Goal: Task Accomplishment & Management: Manage account settings

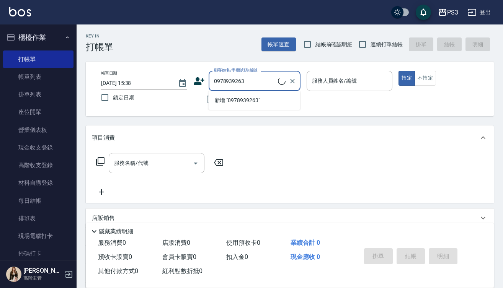
type input "[PERSON_NAME]/0978939263/T50688"
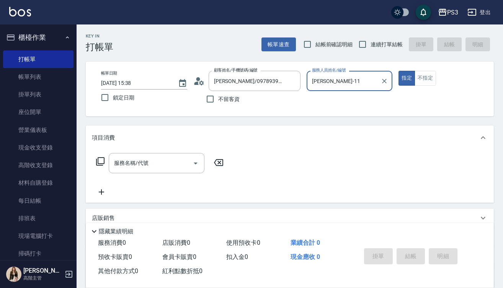
type input "Eva-1"
click at [407, 78] on button "指定" at bounding box center [407, 78] width 16 height 15
type button "true"
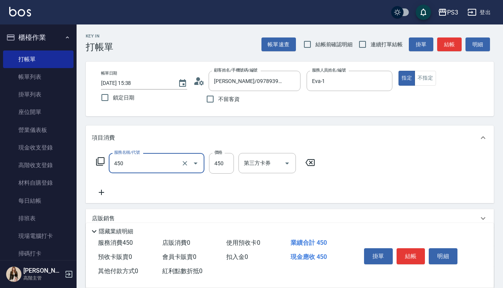
type input "有機洗髮(450)"
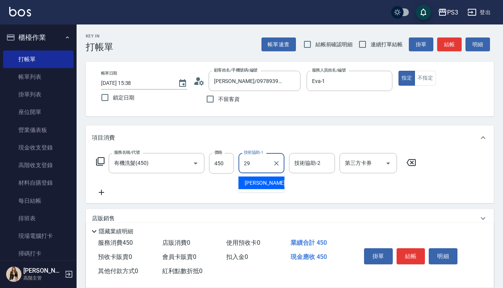
type input "[PERSON_NAME]-29"
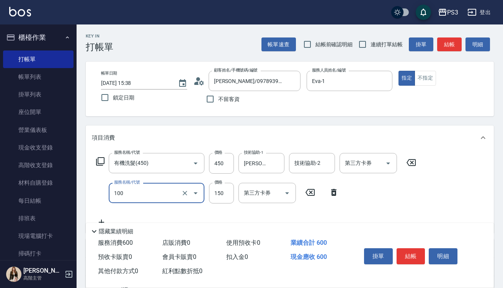
type input "修瀏海(100)"
type input "100"
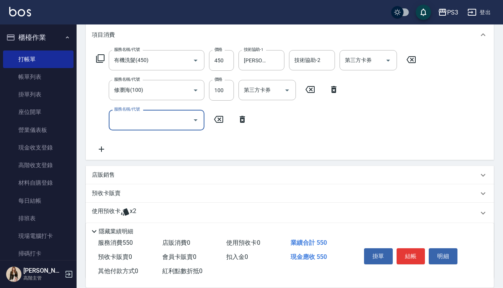
scroll to position [104, 0]
click at [126, 215] on icon at bounding box center [125, 210] width 9 height 9
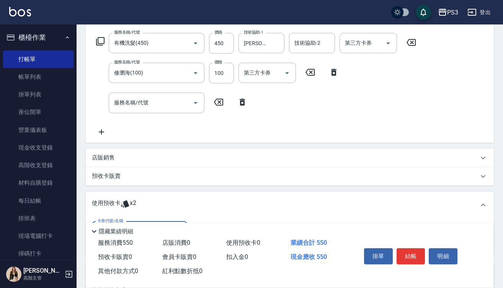
scroll to position [161, 0]
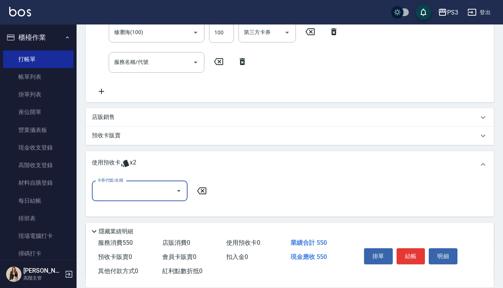
click at [159, 190] on input "卡券代號/名稱" at bounding box center [133, 191] width 77 height 13
click at [159, 191] on input "卡券代號/名稱" at bounding box center [133, 191] width 77 height 13
click at [189, 64] on input "服務名稱/代號" at bounding box center [150, 62] width 77 height 13
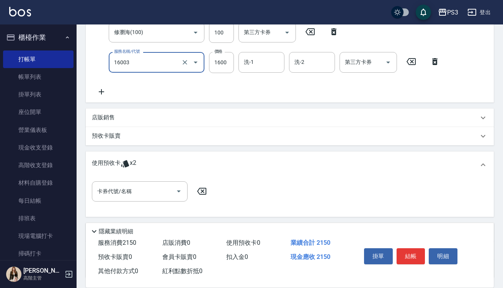
type input "卡碧兒頭皮(16003)"
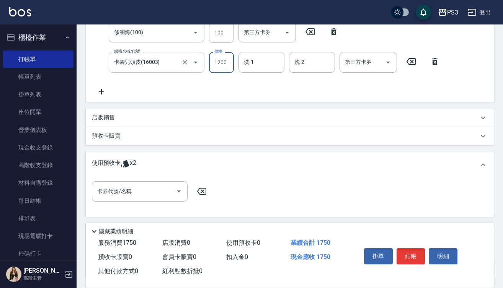
type input "1200"
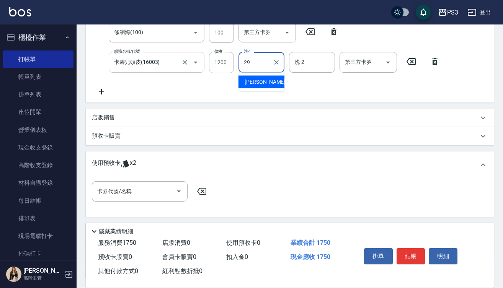
type input "[PERSON_NAME]-29"
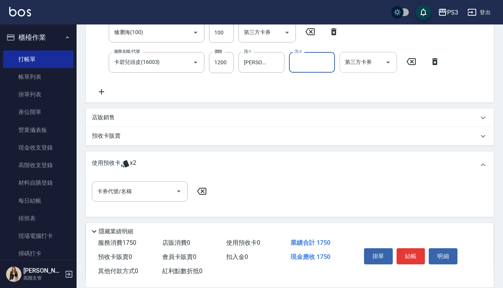
click at [364, 57] on div "第三方卡券 第三方卡券" at bounding box center [368, 62] width 57 height 20
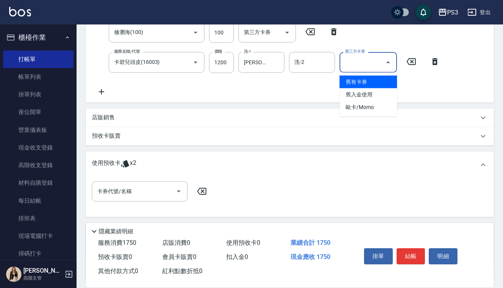
click at [355, 84] on span "舊有卡券" at bounding box center [368, 82] width 57 height 13
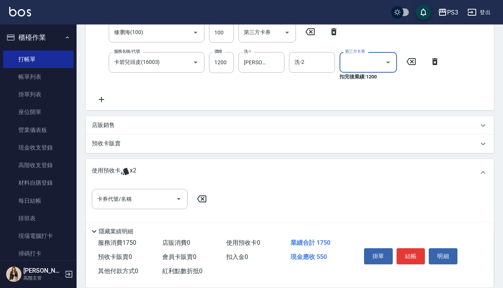
type input "舊有卡券"
click at [405, 254] on button "結帳" at bounding box center [411, 257] width 29 height 16
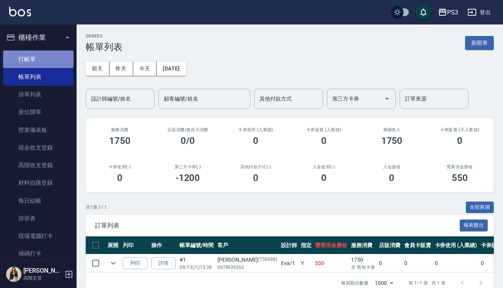
click at [43, 57] on link "打帳單" at bounding box center [38, 60] width 70 height 18
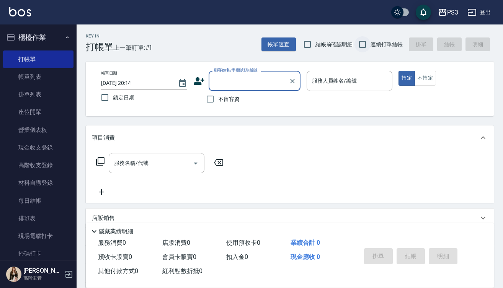
click at [366, 45] on input "連續打單結帳" at bounding box center [363, 44] width 16 height 16
checkbox input "true"
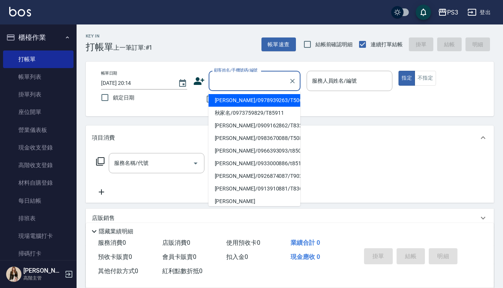
click at [283, 82] on input "顧客姓名/手機號碼/編號" at bounding box center [249, 80] width 74 height 13
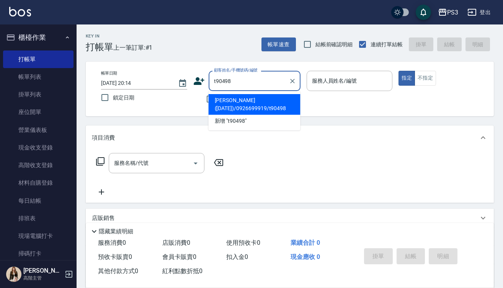
type input "[PERSON_NAME]([DATE])/0926699919/t90498"
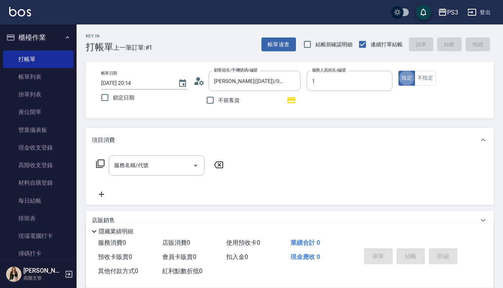
type input "Eva-1"
type button "true"
type input "9"
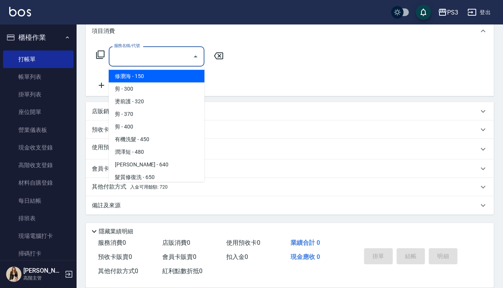
scroll to position [109, 0]
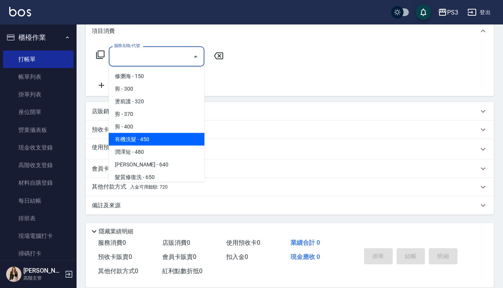
click at [265, 115] on div "店販銷售" at bounding box center [285, 112] width 387 height 8
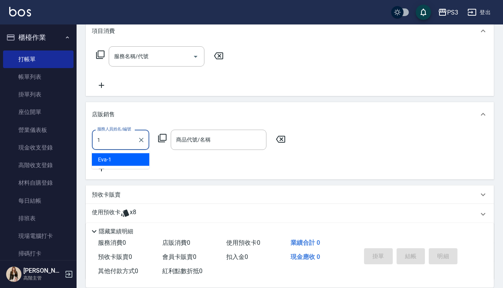
type input "Eva-1"
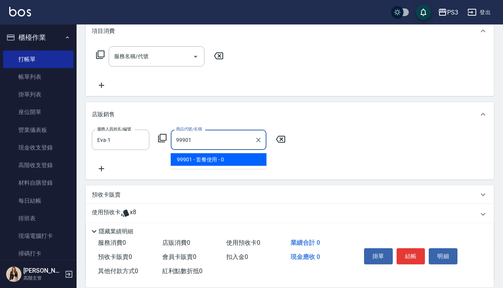
type input "套餐使用"
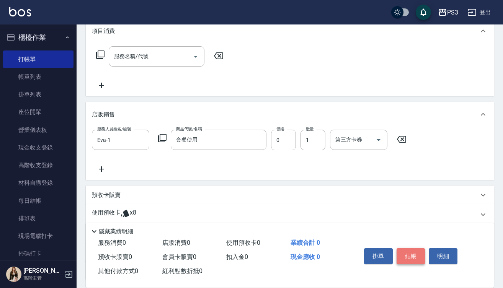
click at [415, 257] on button "結帳" at bounding box center [411, 257] width 29 height 16
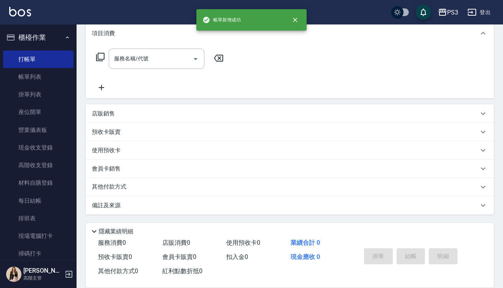
type input "2025/09/13 20:15"
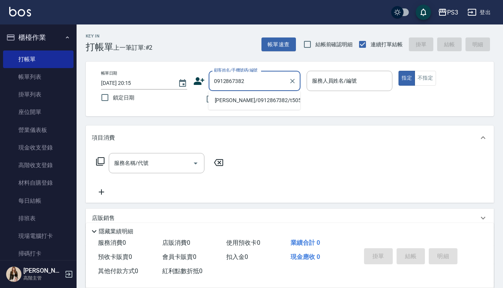
type input "[PERSON_NAME]/0912867382/t50561"
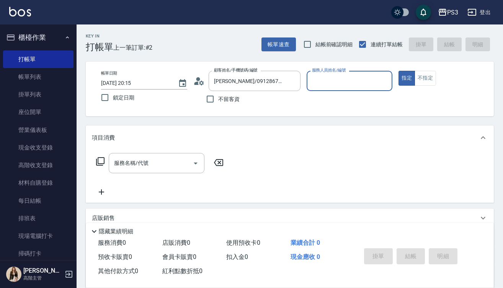
type input "Eva-1"
click at [407, 78] on button "指定" at bounding box center [407, 78] width 16 height 15
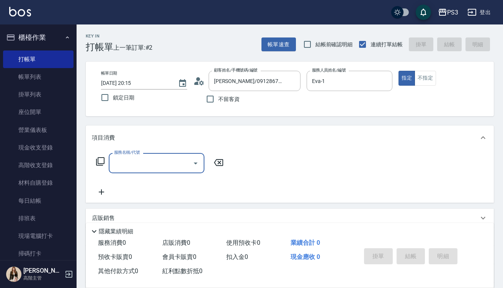
type input "3"
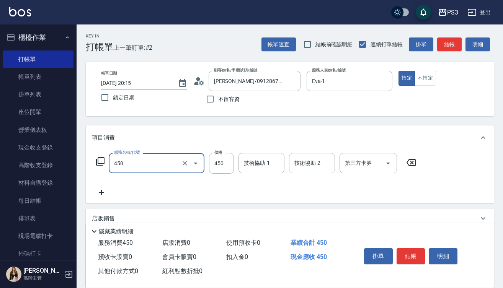
type input "有機洗髮(450)"
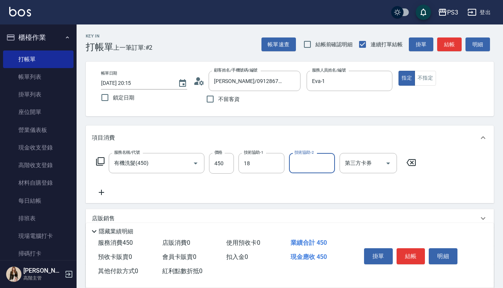
type input "恩恩-18"
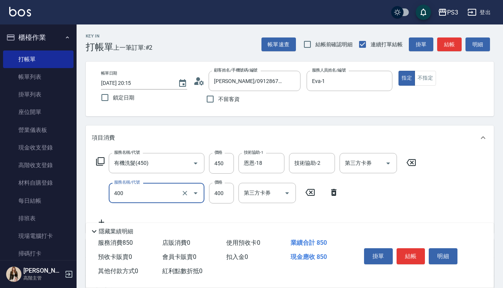
type input "剪(400)"
type input "380"
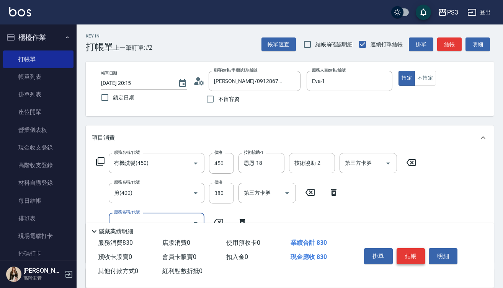
click at [413, 258] on button "結帳" at bounding box center [411, 257] width 29 height 16
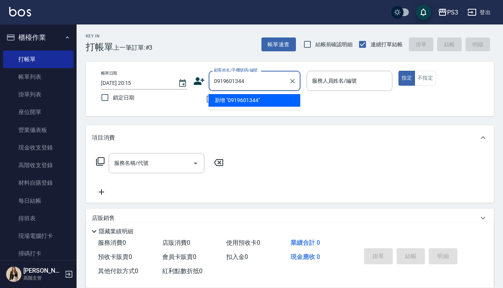
type input "0919601344"
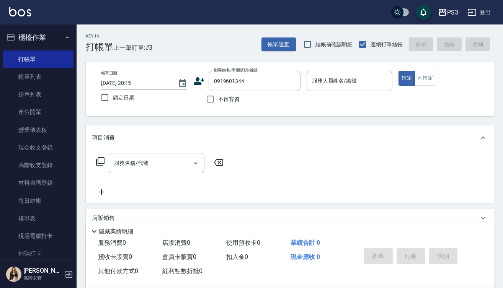
click at [198, 82] on icon at bounding box center [199, 81] width 11 height 8
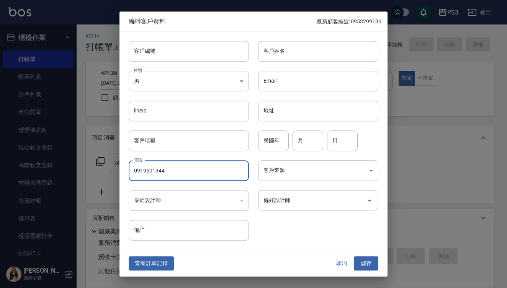
click at [184, 174] on input "0919601344" at bounding box center [189, 171] width 120 height 21
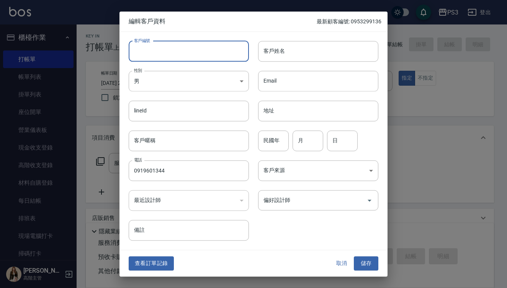
click at [175, 58] on input "客戶編號" at bounding box center [189, 51] width 120 height 21
paste input "0919601344"
type input "0919601344"
click at [309, 54] on input "客戶姓名" at bounding box center [318, 51] width 120 height 21
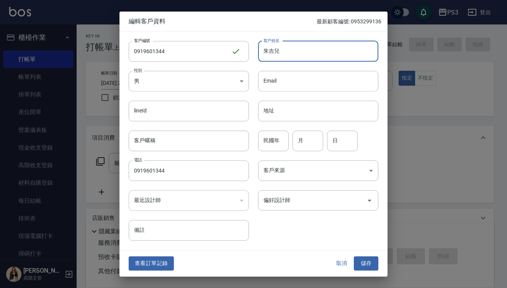
type input "朱吉兒"
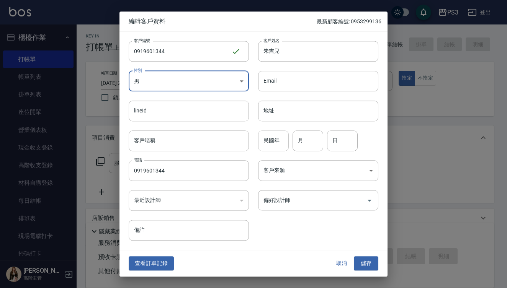
click at [270, 143] on input "民國年" at bounding box center [273, 141] width 31 height 21
type input "82"
type input "7"
type input "17"
click at [369, 263] on button "儲存" at bounding box center [366, 264] width 25 height 14
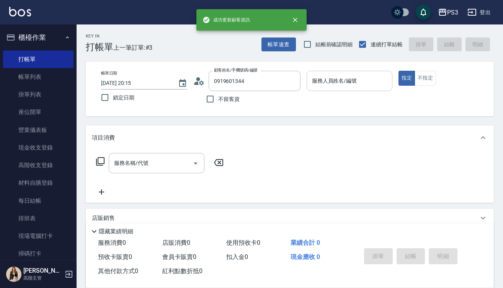
click at [329, 86] on input "服務人員姓名/編號" at bounding box center [349, 80] width 79 height 13
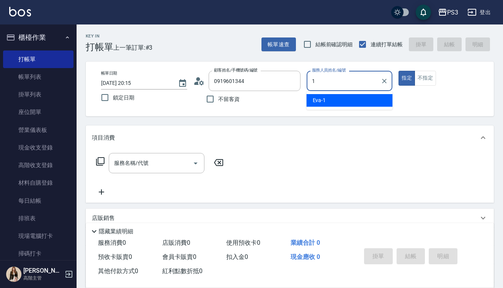
type input "Eva-1"
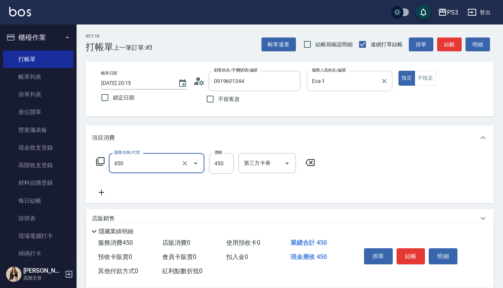
type input "有機洗髮(450)"
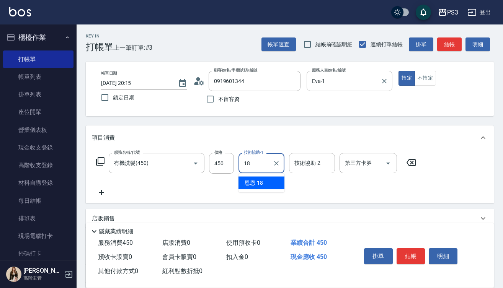
type input "恩恩-18"
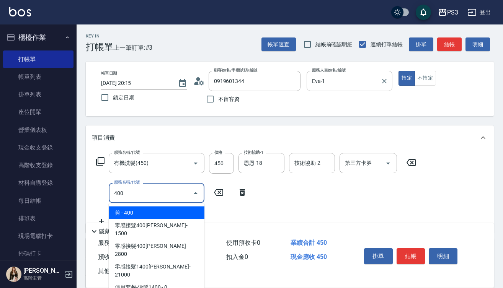
type input "剪(400)"
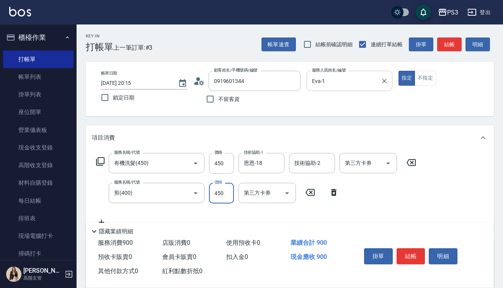
type input "450"
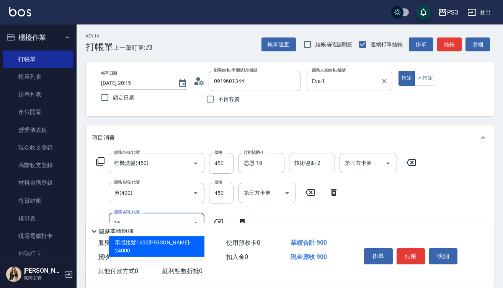
type input "1"
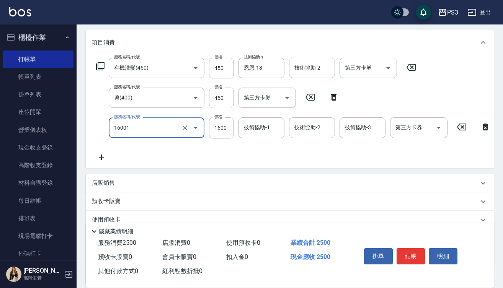
scroll to position [97, 0]
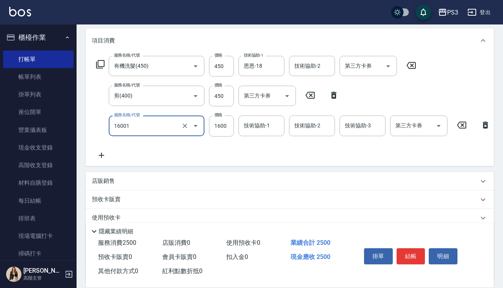
type input "燙m(16001)"
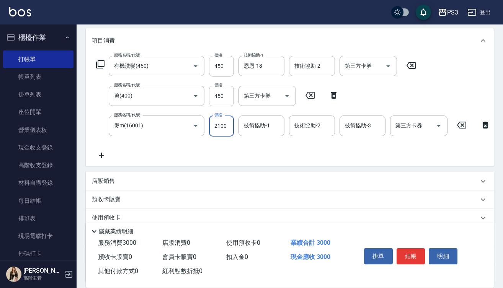
type input "2100"
type input "恩恩-18"
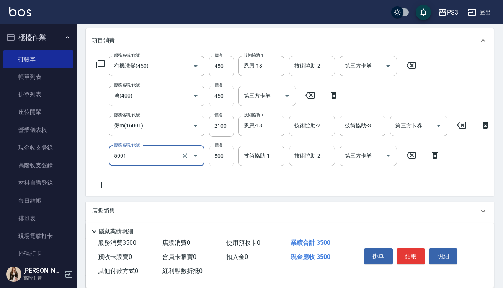
type input "燙瀏海500/800(5001)"
click at [230, 127] on input "2100" at bounding box center [221, 126] width 25 height 21
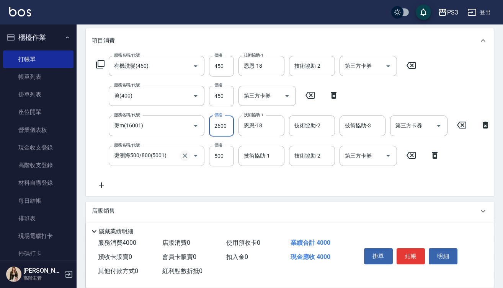
click at [185, 157] on icon "Clear" at bounding box center [185, 156] width 8 height 8
type input "2600"
type input "燙瀏海500/800(5001)"
click at [184, 157] on icon "Clear" at bounding box center [185, 156] width 5 height 5
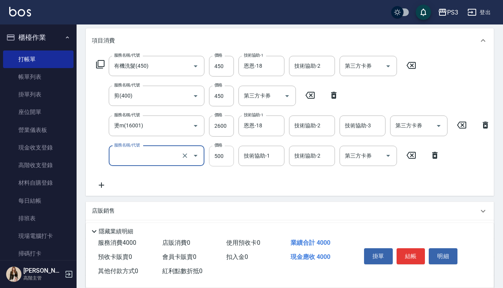
type input "燙瀏海500/800(5001)"
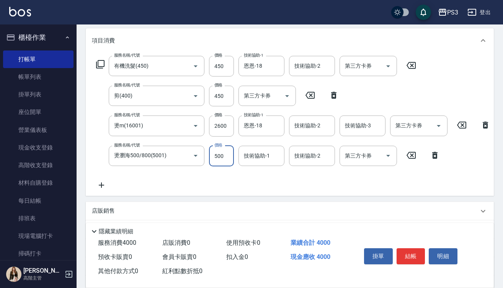
click at [227, 159] on input "500" at bounding box center [221, 156] width 25 height 21
type input "0"
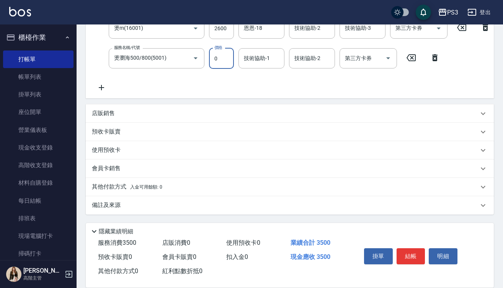
scroll to position [201, 0]
click at [416, 257] on button "結帳" at bounding box center [411, 257] width 29 height 16
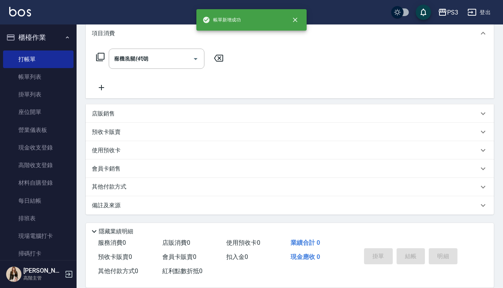
type input "2025/09/13 20:17"
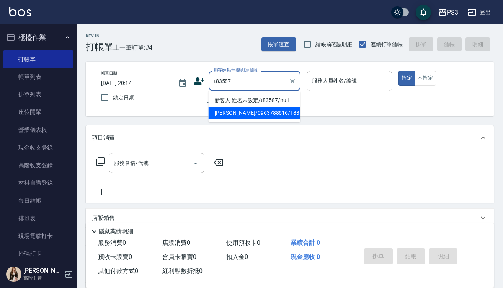
type input "陳思妤/0963788616/T83587"
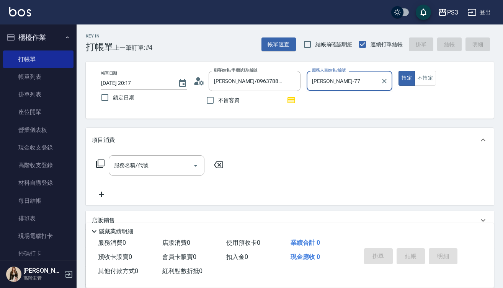
click at [407, 78] on button "指定" at bounding box center [407, 78] width 16 height 15
type input "Lisa-7"
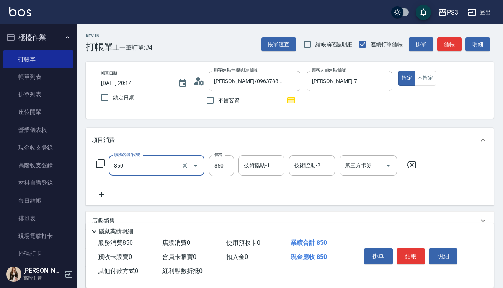
type input "SPA精油洗(850)"
type input "450"
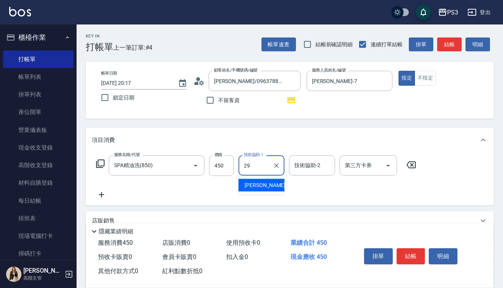
type input "[PERSON_NAME]-29"
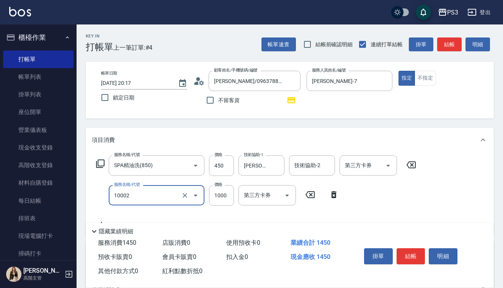
type input "去色中(10002)"
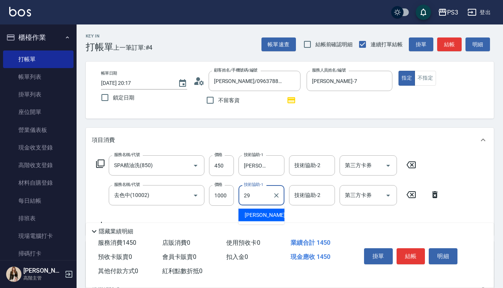
type input "[PERSON_NAME]-29"
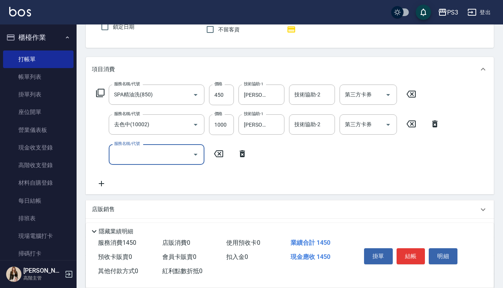
scroll to position [72, 0]
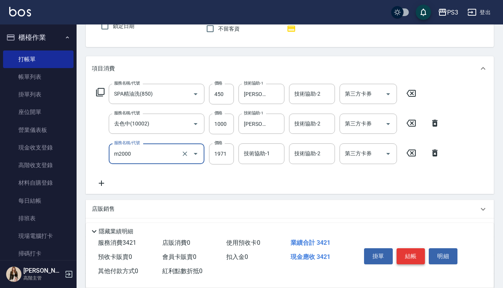
type input "m3d中(m2000)"
type input "1380"
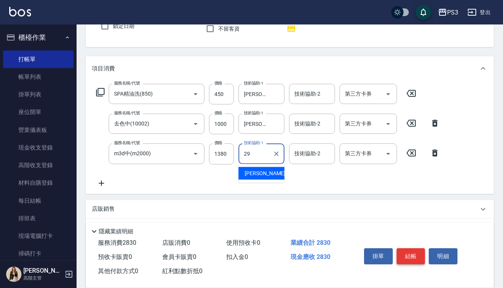
type input "[PERSON_NAME]-29"
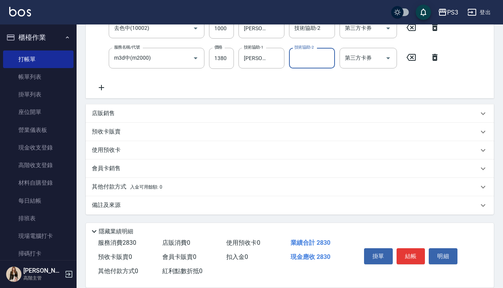
scroll to position [167, 0]
click at [121, 170] on div "會員卡銷售" at bounding box center [285, 169] width 387 height 8
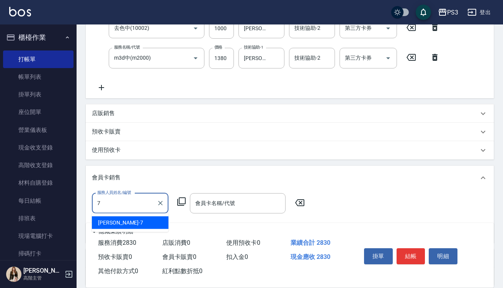
type input "Lisa-7"
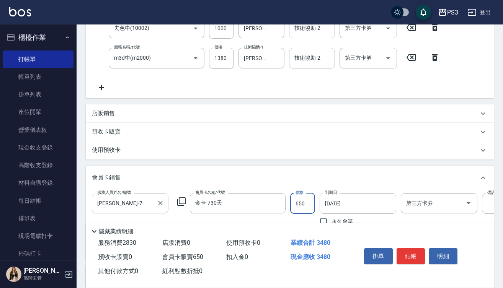
type input "金卡-730天"
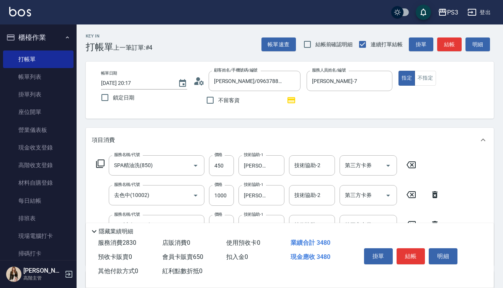
scroll to position [0, 0]
click at [200, 76] on icon at bounding box center [198, 80] width 11 height 11
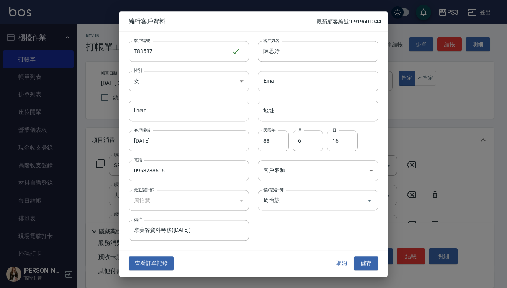
click at [177, 58] on input "T83587" at bounding box center [180, 51] width 103 height 21
type input "T90051"
click at [364, 271] on div "查看訂單記錄 取消 儲存" at bounding box center [254, 264] width 268 height 26
click at [372, 264] on button "儲存" at bounding box center [366, 264] width 25 height 14
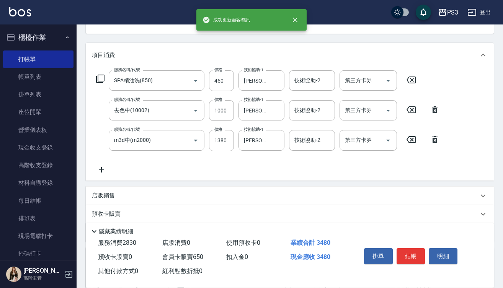
scroll to position [128, 0]
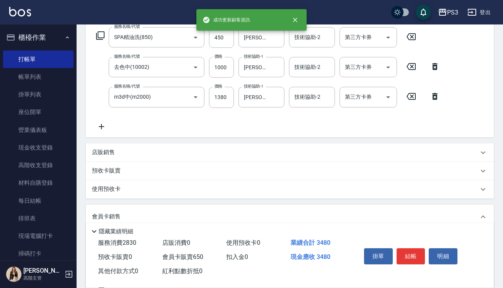
click at [145, 152] on div "店販銷售" at bounding box center [285, 153] width 387 height 8
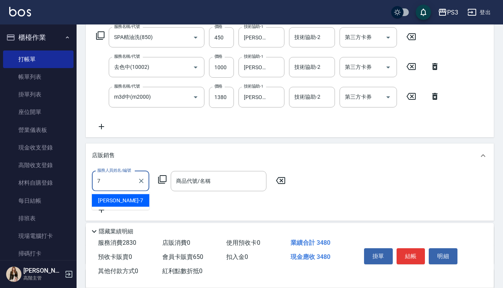
type input "Lisa-7"
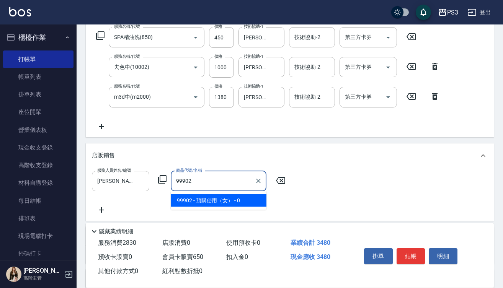
type input "預購使用（女）"
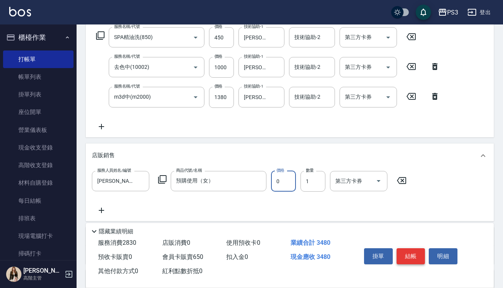
click at [409, 254] on button "結帳" at bounding box center [411, 257] width 29 height 16
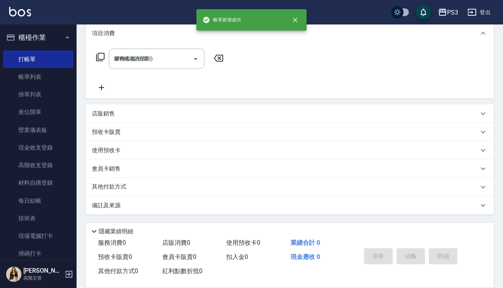
type input "2025/09/13 20:18"
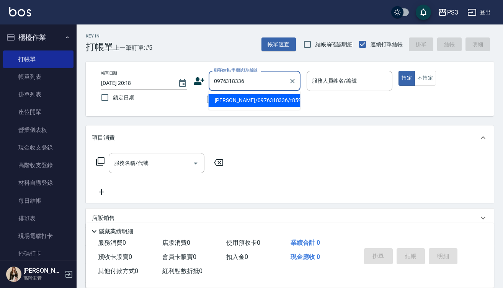
type input "[PERSON_NAME]/0976318336/t85904"
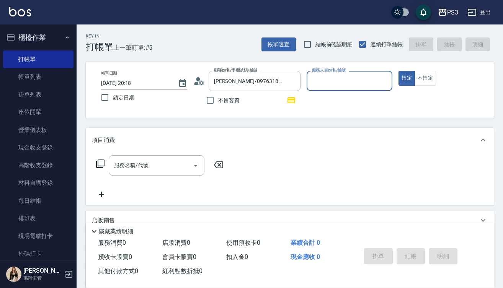
type input "8"
type input "Lisa-7"
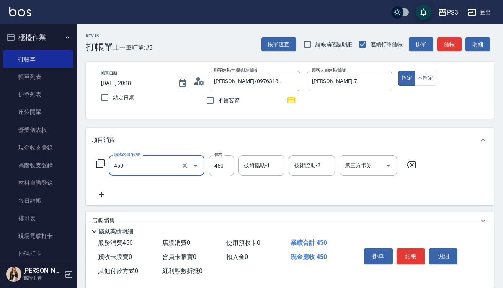
type input "有機洗髮(450)"
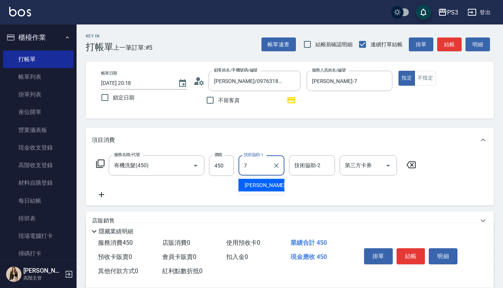
type input "Lisa-7"
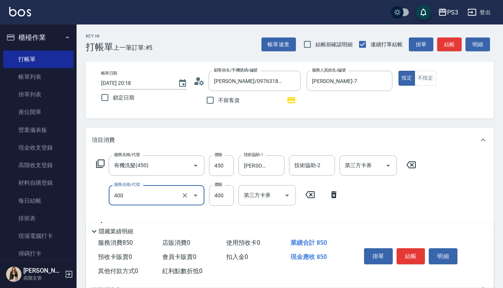
type input "剪(400)"
type input "380"
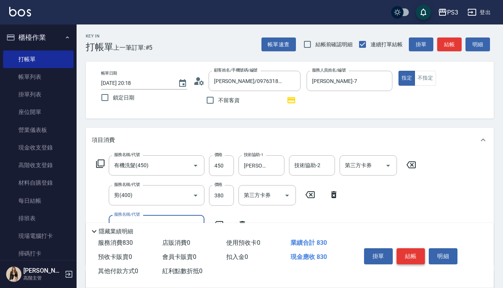
click at [409, 249] on button "結帳" at bounding box center [411, 257] width 29 height 16
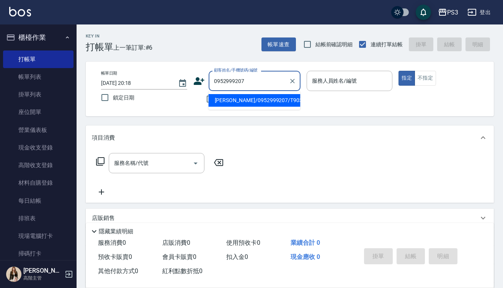
type input "[PERSON_NAME]/0952999207/T90315"
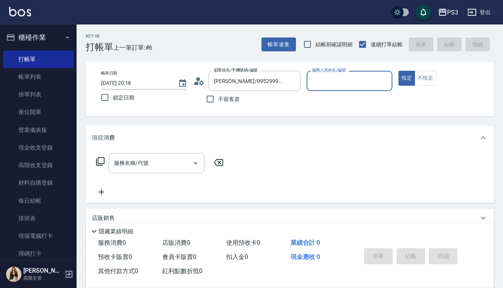
type input "Lisa-7"
click at [407, 78] on button "指定" at bounding box center [407, 78] width 16 height 15
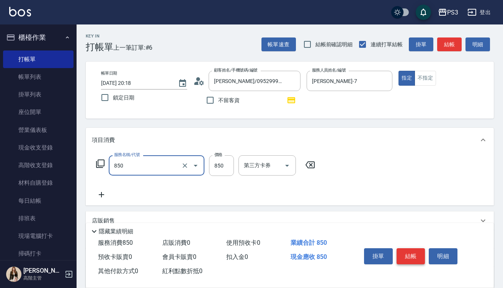
type input "SPA精油洗(850)"
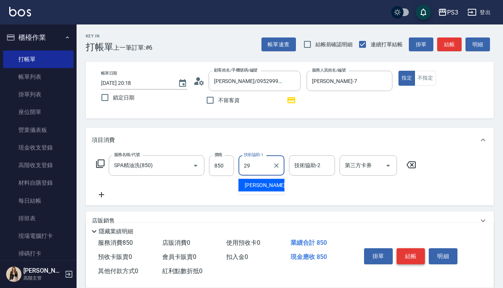
type input "[PERSON_NAME]-29"
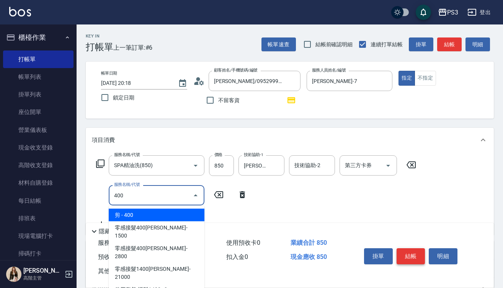
type input "剪(400)"
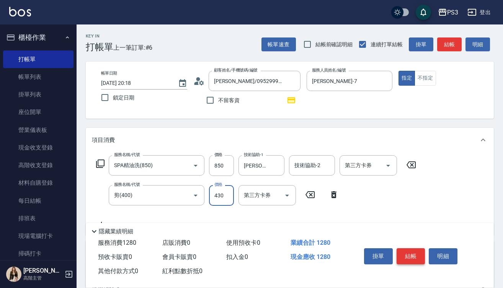
type input "430"
click at [413, 260] on button "結帳" at bounding box center [411, 257] width 29 height 16
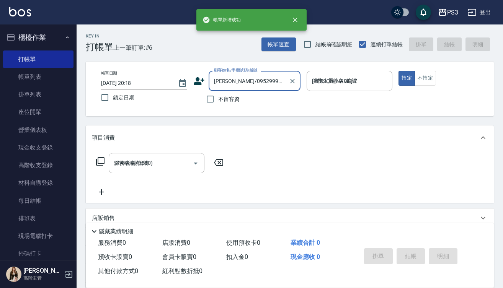
type input "2025/09/13 20:19"
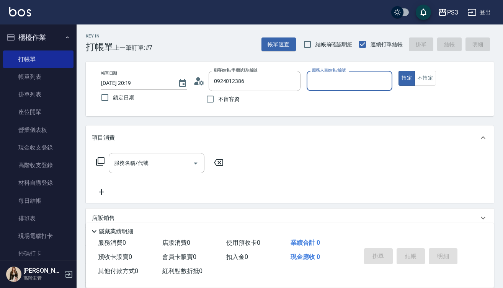
type input "林易言/0924012386/0924012386"
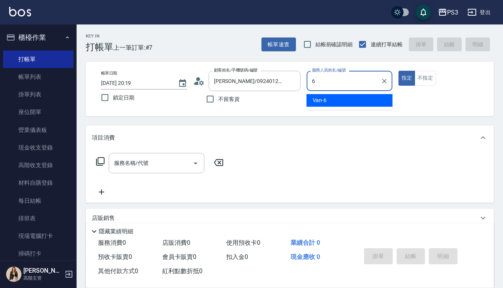
type input "Van-6"
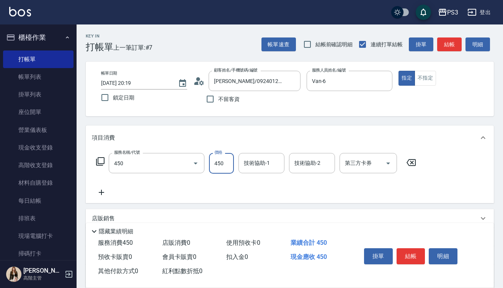
type input "有機洗髮(450)"
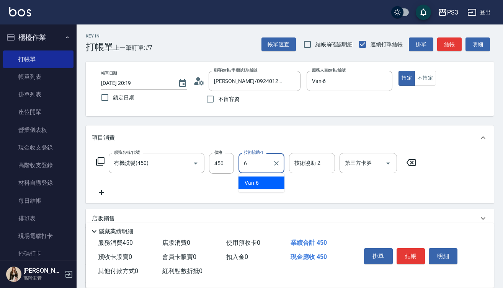
type input "Van-6"
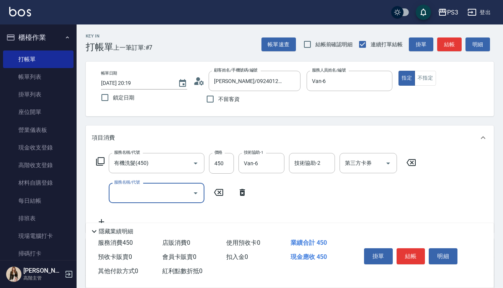
type input "1"
type input "剪(400)"
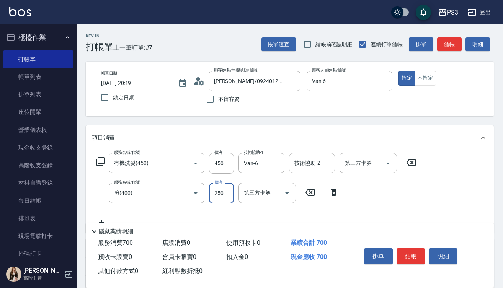
type input "250"
click at [417, 252] on button "結帳" at bounding box center [411, 257] width 29 height 16
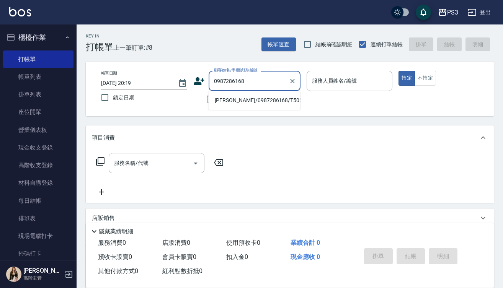
type input "[PERSON_NAME]/0987286168/T50551"
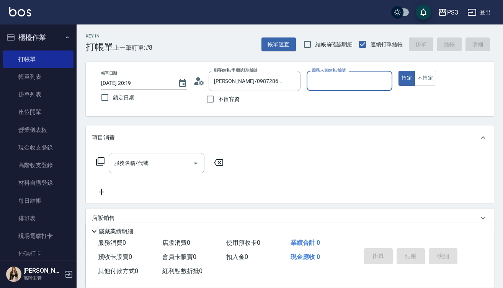
type input "Eva-1"
click at [407, 78] on button "指定" at bounding box center [407, 78] width 16 height 15
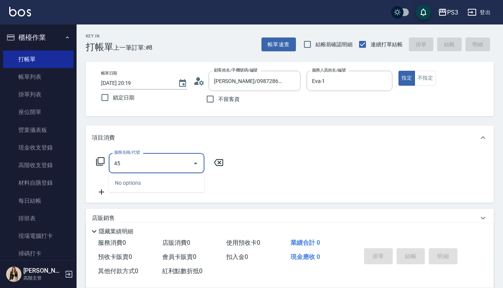
type input "4"
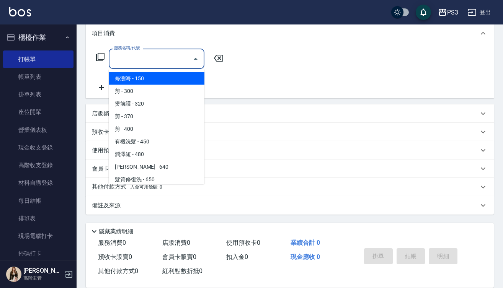
scroll to position [105, 0]
click at [339, 113] on div "店販銷售" at bounding box center [285, 114] width 387 height 8
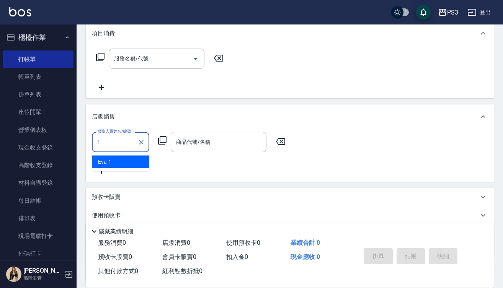
type input "Eva-1"
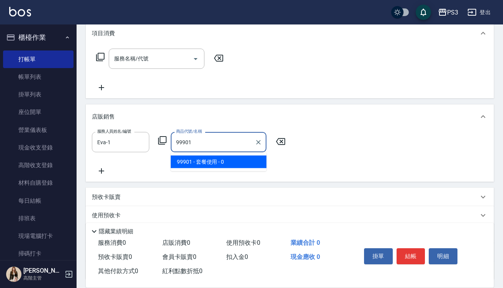
type input "套餐使用"
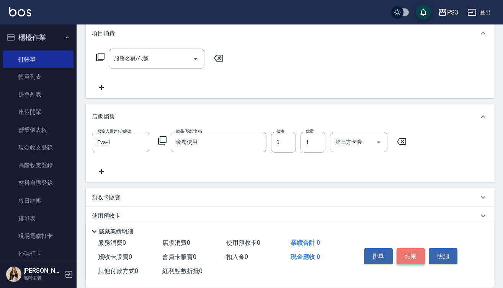
click at [408, 253] on button "結帳" at bounding box center [411, 257] width 29 height 16
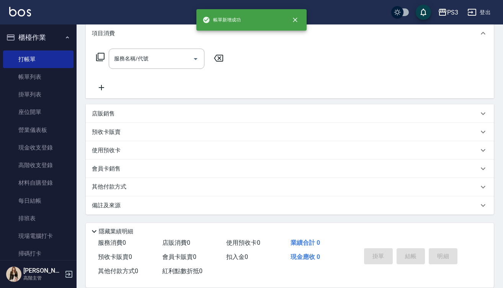
type input "2025/09/13 20:20"
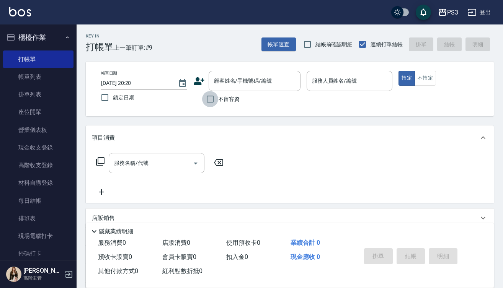
click at [210, 100] on input "不留客資" at bounding box center [210, 99] width 16 height 16
checkbox input "true"
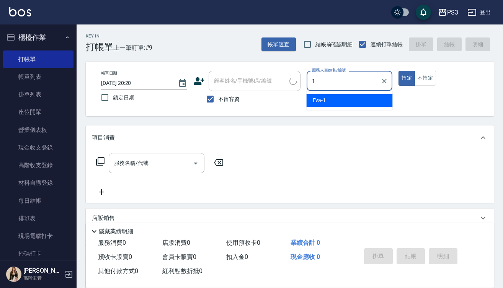
type input "Eva-1"
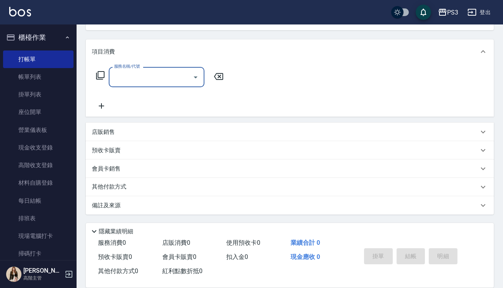
scroll to position [86, 0]
click at [171, 138] on div "店販銷售" at bounding box center [290, 132] width 408 height 18
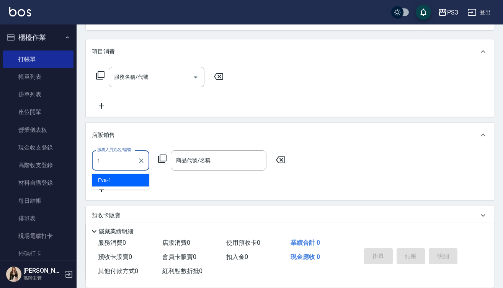
type input "Eva-1"
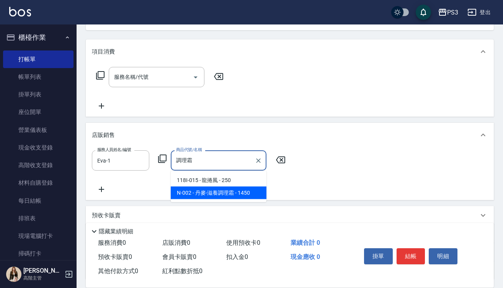
type input "丹麥-滋養調理霜"
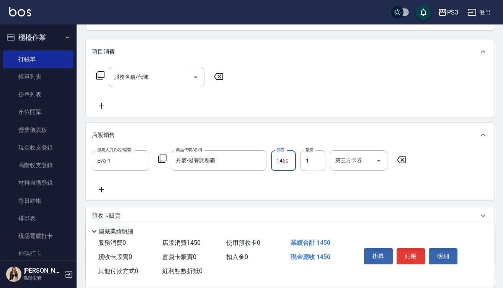
click at [171, 138] on div "店販銷售" at bounding box center [285, 135] width 387 height 8
type input "Eva-1"
click at [310, 163] on input "1" at bounding box center [313, 161] width 25 height 21
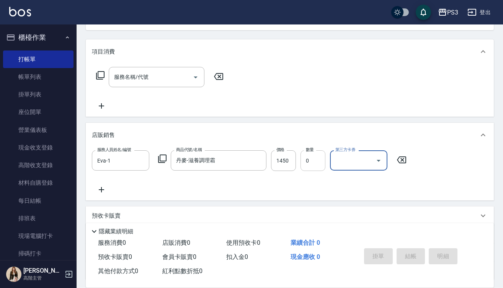
click at [310, 161] on input "0" at bounding box center [313, 161] width 25 height 21
type input "2"
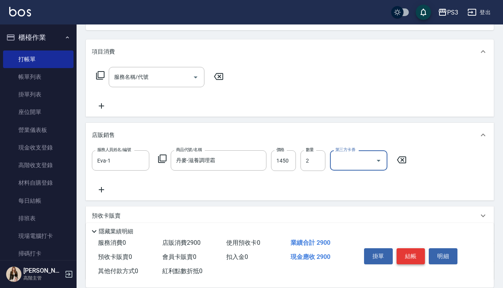
click at [411, 251] on button "結帳" at bounding box center [411, 257] width 29 height 16
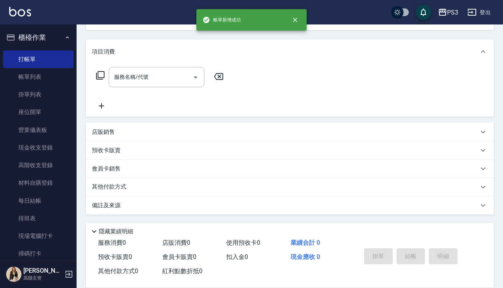
scroll to position [0, 0]
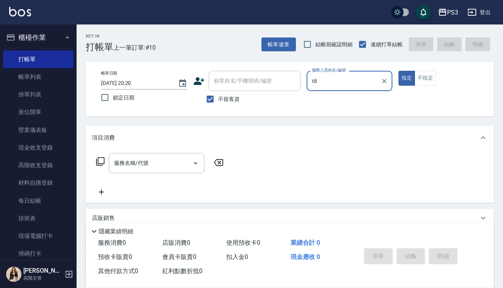
type input "t"
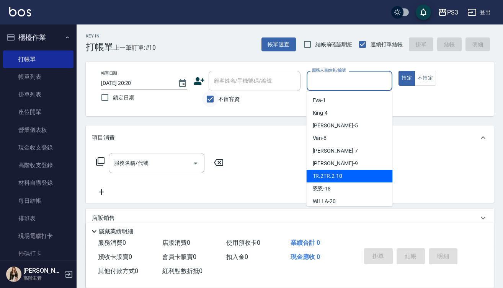
click at [210, 98] on input "不留客資" at bounding box center [210, 99] width 16 height 16
checkbox input "false"
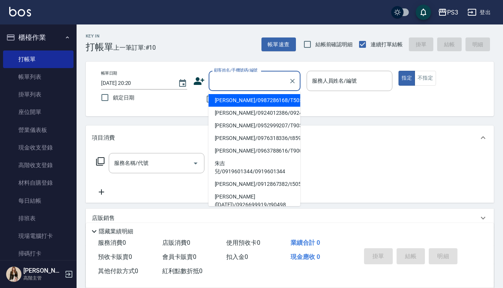
click at [239, 79] on input "顧客姓名/手機號碼/編號" at bounding box center [249, 80] width 74 height 13
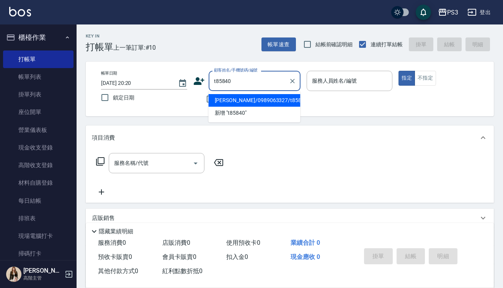
type input "[PERSON_NAME]/0989063327/t85840"
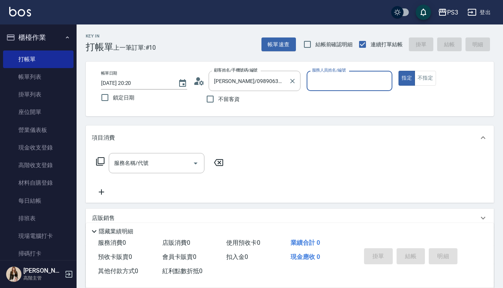
type input "Eva-1"
click at [407, 78] on button "指定" at bounding box center [407, 78] width 16 height 15
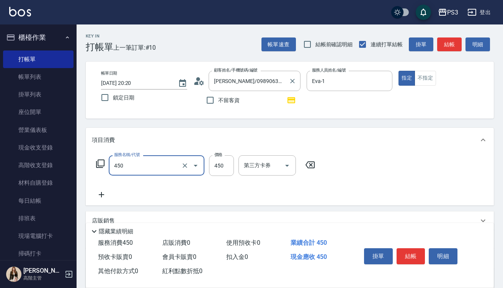
type input "有機洗髮(450)"
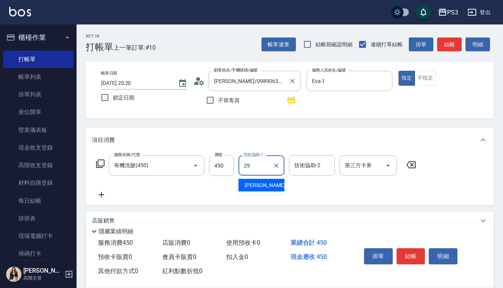
type input "[PERSON_NAME]-29"
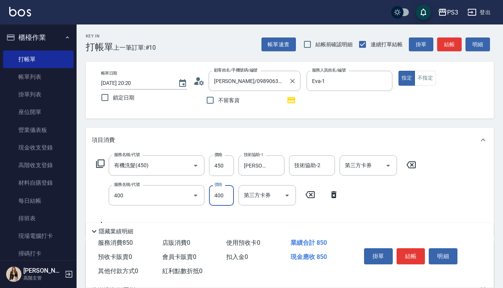
type input "剪(400)"
type input "450"
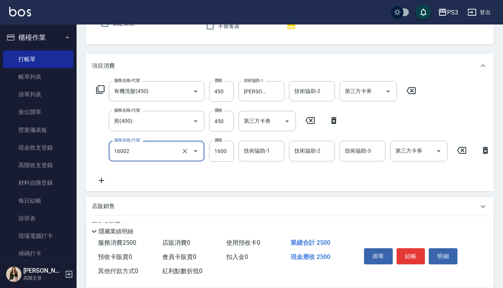
scroll to position [77, 0]
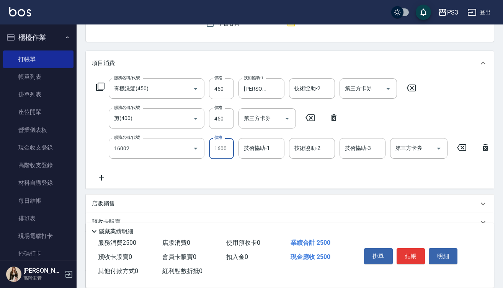
type input "染L(16002)"
type input "1980"
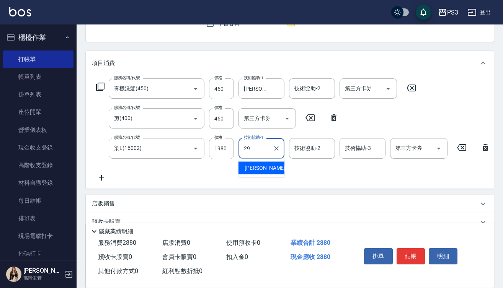
type input "[PERSON_NAME]-29"
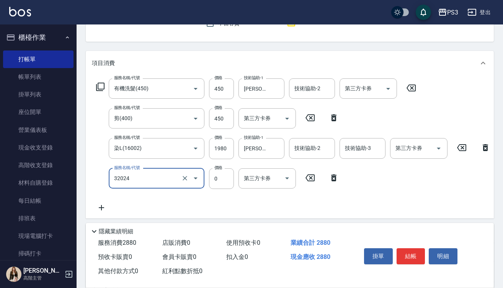
type input "隔離加礦物染(32024)"
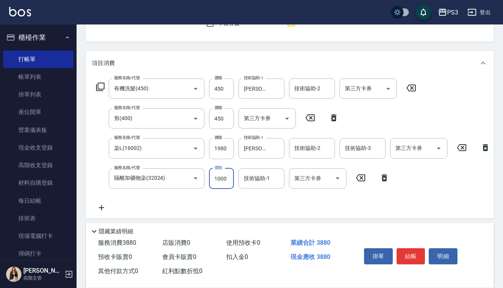
type input "1000"
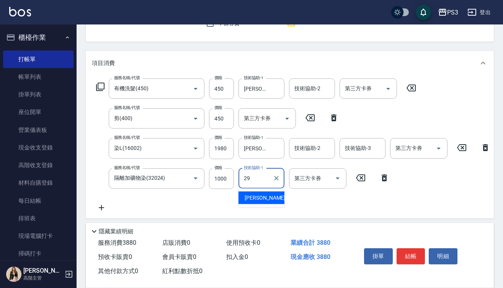
type input "[PERSON_NAME]-29"
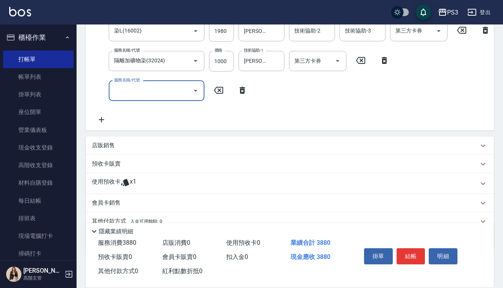
scroll to position [209, 0]
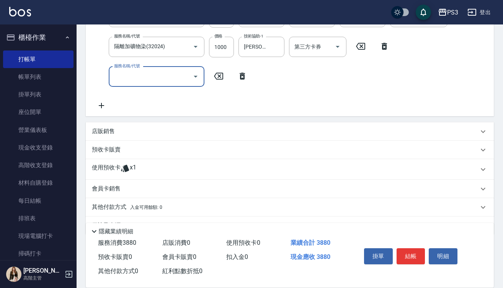
click at [125, 172] on icon at bounding box center [125, 168] width 8 height 7
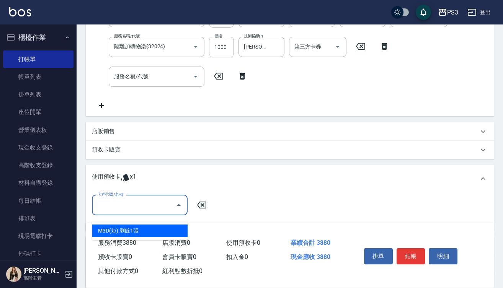
click at [159, 207] on input "卡券代號/名稱" at bounding box center [133, 205] width 77 height 13
click at [148, 232] on div "M3D(短) 剩餘1張" at bounding box center [140, 231] width 96 height 13
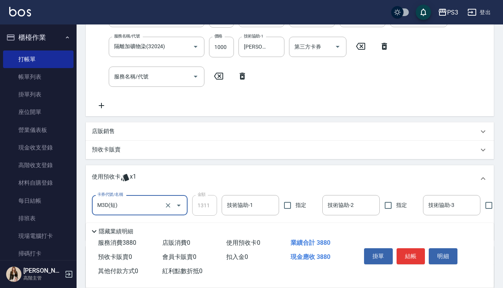
type input "M3D(短)"
click at [232, 212] on input "技術協助-1" at bounding box center [250, 205] width 51 height 13
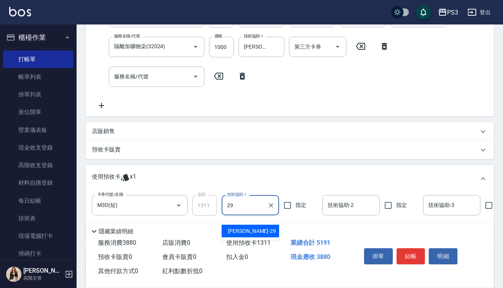
type input "[PERSON_NAME]-29"
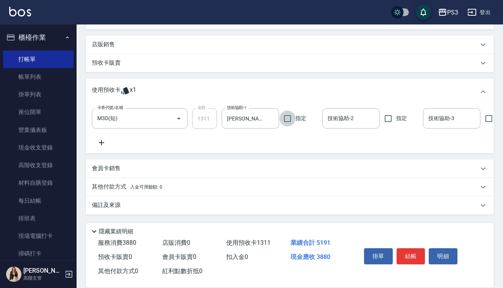
scroll to position [308, 0]
click at [405, 255] on button "結帳" at bounding box center [411, 257] width 29 height 16
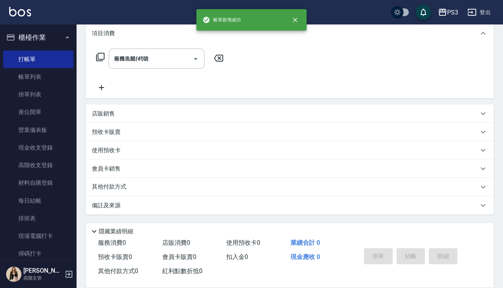
type input "2025/09/13 20:21"
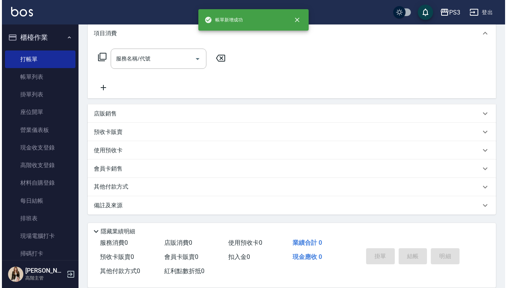
scroll to position [0, 0]
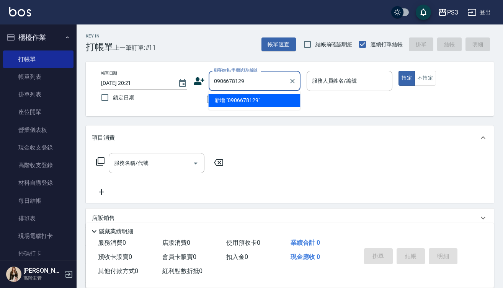
type input "0906678129"
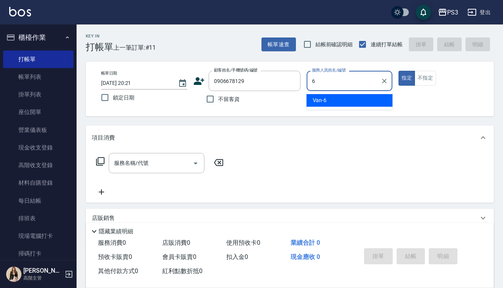
type input "Van-6"
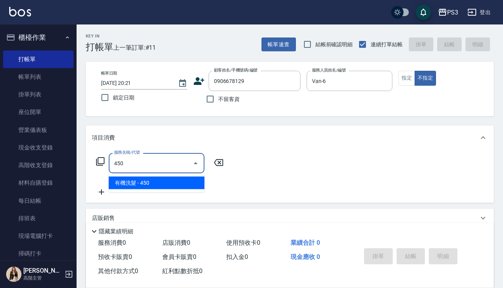
type input "有機洗髮(450)"
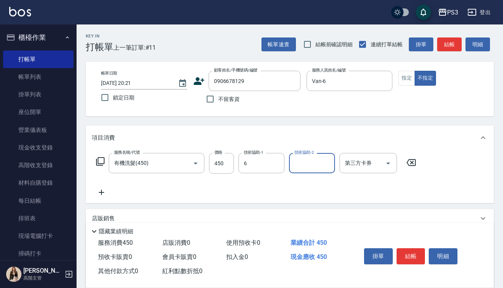
type input "Van-6"
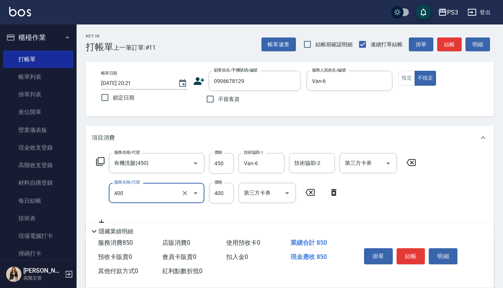
type input "剪(400)"
type input "150"
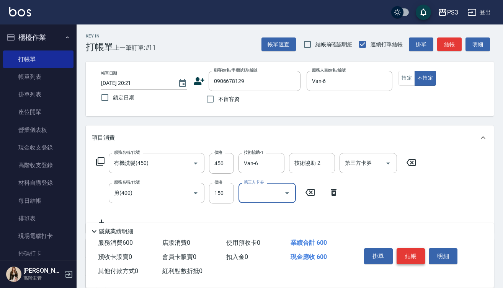
click at [415, 251] on button "結帳" at bounding box center [411, 257] width 29 height 16
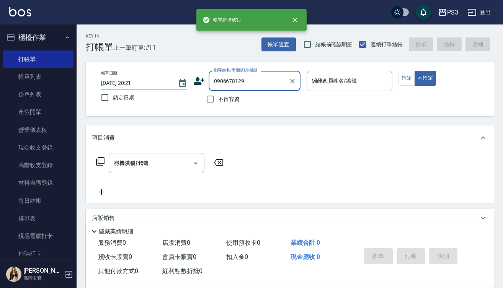
type input "[DATE] 20:22"
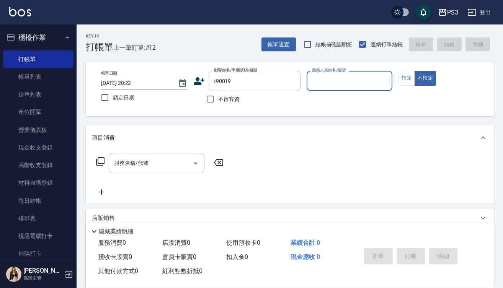
type input "t90019"
type input "1"
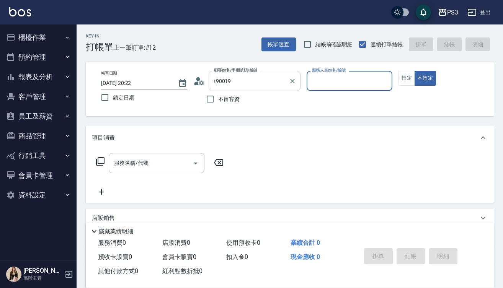
type input "[PERSON_NAME]/0917038063/T90019"
type input "Eva-1"
click at [426, 78] on button "不指定" at bounding box center [425, 78] width 21 height 15
type button "false"
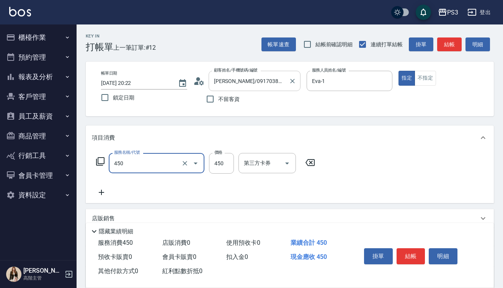
type input "有機洗髮(450)"
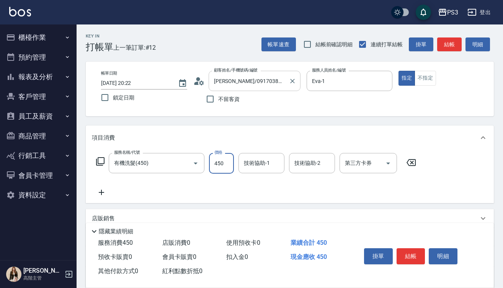
type input "450"
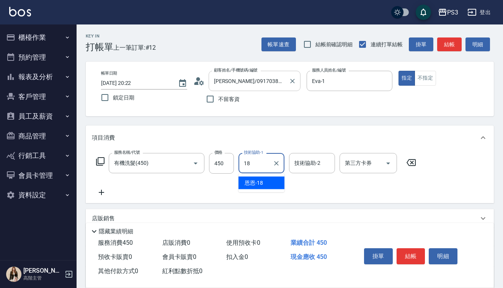
type input "恩恩-18"
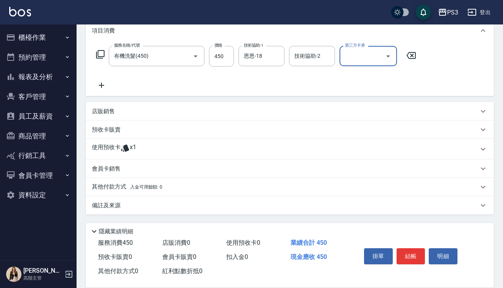
scroll to position [107, 0]
click at [119, 148] on p "使用預收卡" at bounding box center [106, 149] width 29 height 11
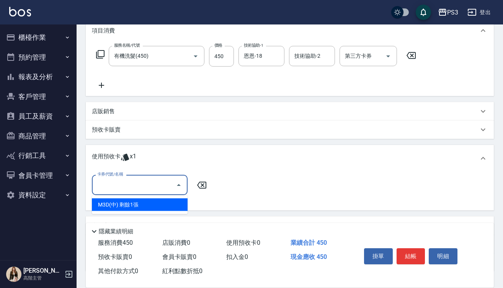
click at [148, 184] on input "卡券代號/名稱" at bounding box center [133, 185] width 77 height 13
click at [148, 206] on div "M3D(中) 剩餘1張" at bounding box center [140, 205] width 96 height 13
type input "M3D(中)"
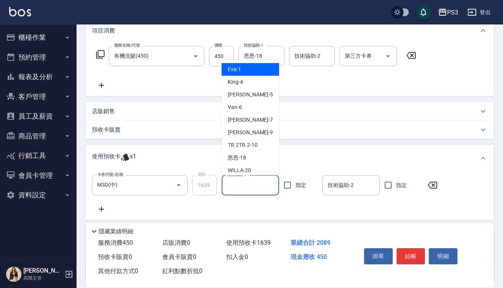
click at [250, 185] on input "技術協助-1" at bounding box center [250, 185] width 51 height 13
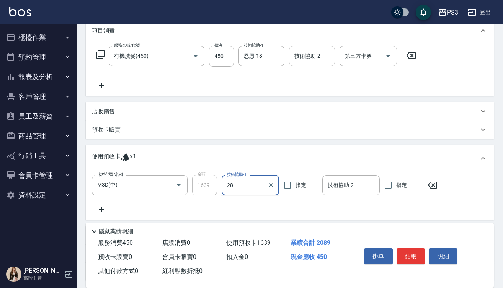
type input "28"
type input "[PERSON_NAME]-29"
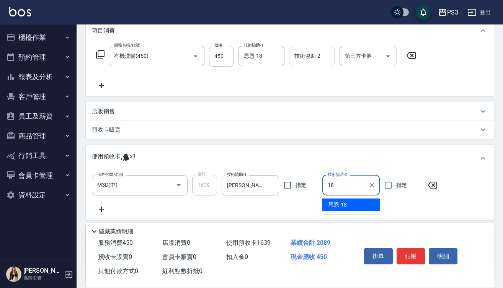
type input "恩恩-18"
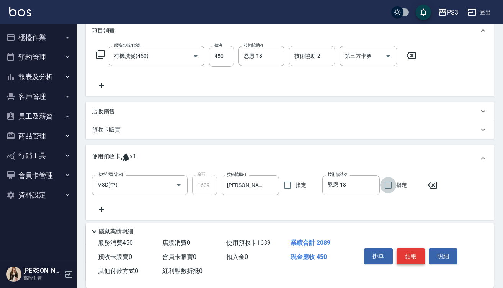
click at [406, 252] on button "結帳" at bounding box center [411, 257] width 29 height 16
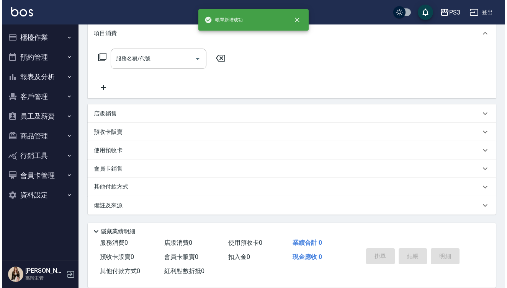
scroll to position [0, 0]
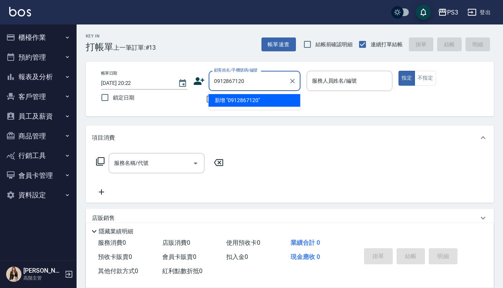
type input "0912867120"
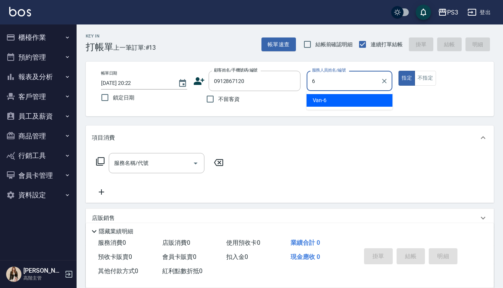
type input "Van-6"
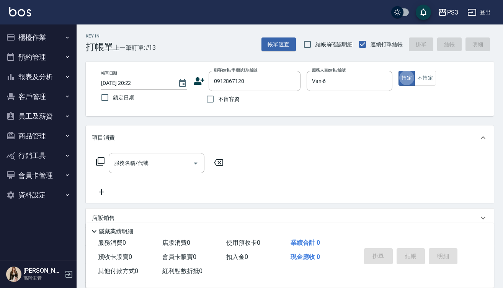
type button "true"
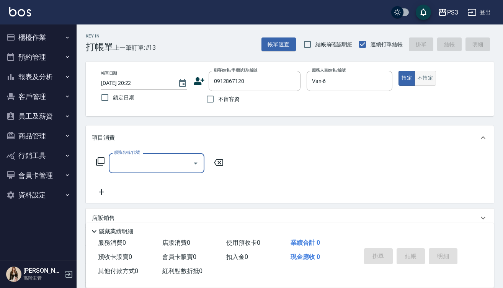
click at [426, 81] on button "不指定" at bounding box center [425, 78] width 21 height 15
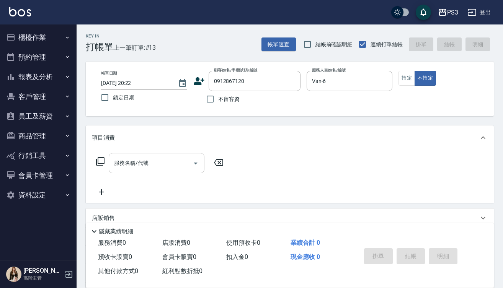
click at [137, 165] on input "服務名稱/代號" at bounding box center [150, 163] width 77 height 13
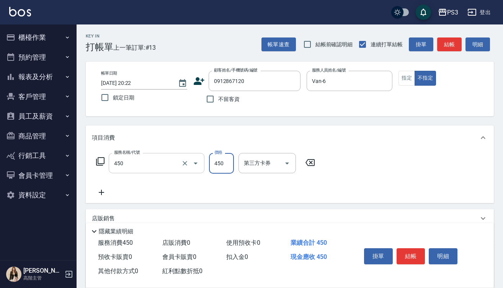
type input "有機洗髮(450)"
type input "450"
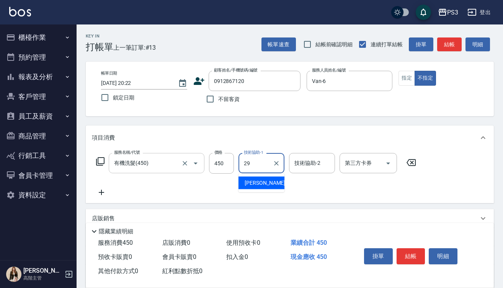
type input "[PERSON_NAME]-29"
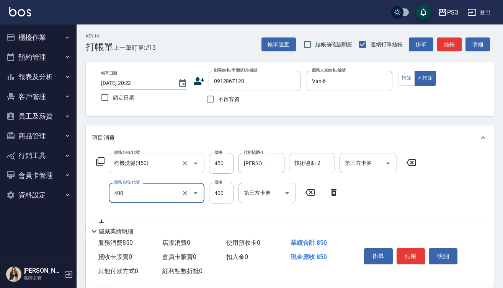
type input "剪(400)"
type input "150"
click at [418, 253] on button "結帳" at bounding box center [411, 257] width 29 height 16
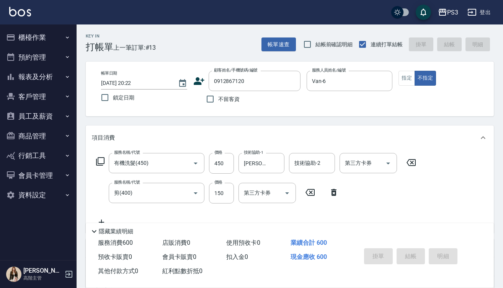
type input "[DATE] 20:23"
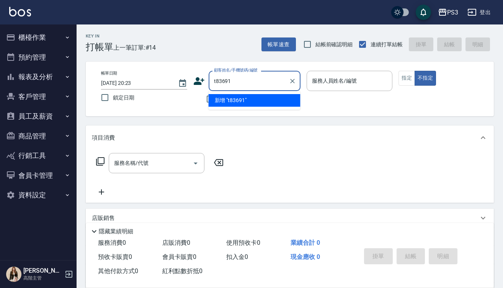
type input "t83691"
click at [271, 78] on input "t83691" at bounding box center [249, 80] width 74 height 13
type input "0918131362"
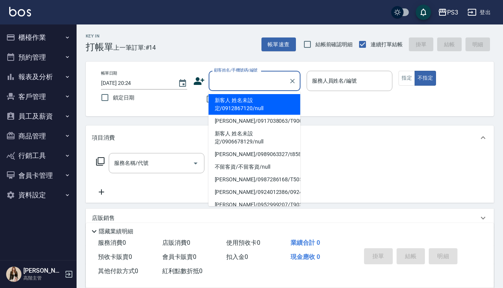
click at [221, 77] on input "顧客姓名/手機號碼/編號" at bounding box center [249, 80] width 74 height 13
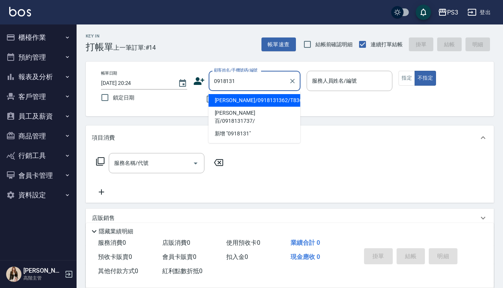
type input "徐雪敏/0918131362/T83691"
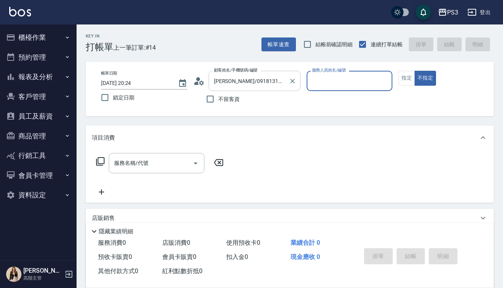
type input "[PERSON_NAME]-7"
click at [426, 78] on button "不指定" at bounding box center [425, 78] width 21 height 15
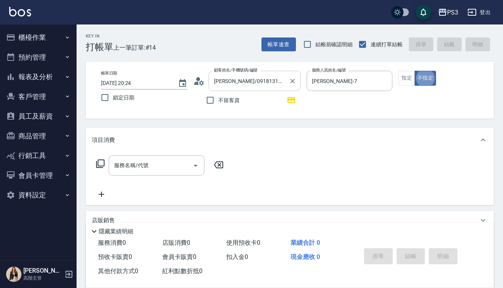
type button "false"
click at [405, 81] on button "指定" at bounding box center [407, 78] width 16 height 15
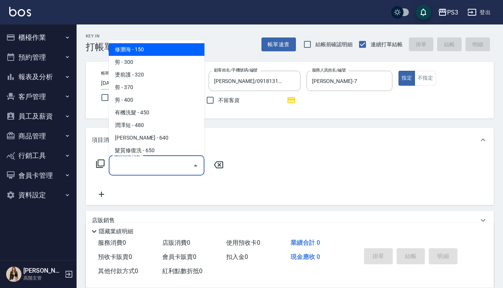
click at [145, 171] on input "服務名稱/代號" at bounding box center [150, 165] width 77 height 13
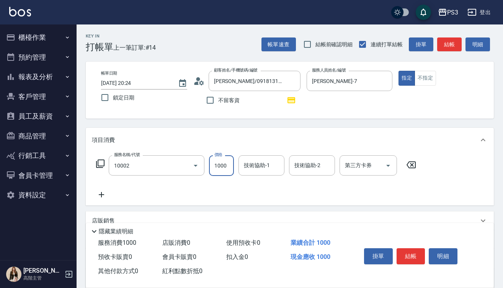
type input "去色中(10002)"
type input "1000"
type input "1"
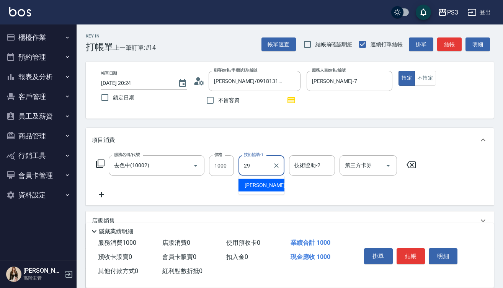
type input "[PERSON_NAME]-29"
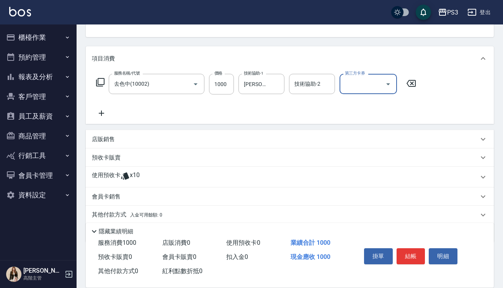
scroll to position [104, 0]
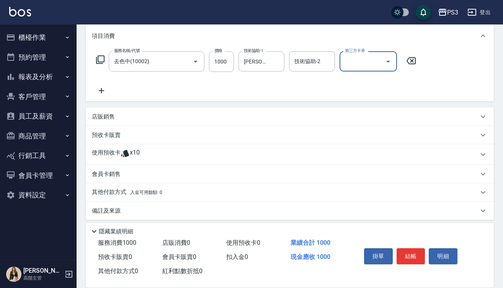
click at [103, 89] on icon at bounding box center [101, 90] width 19 height 9
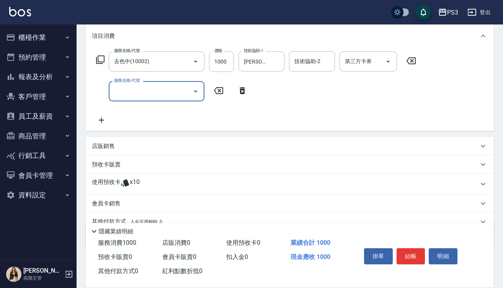
click at [145, 94] on input "服務名稱/代號" at bounding box center [150, 91] width 77 height 13
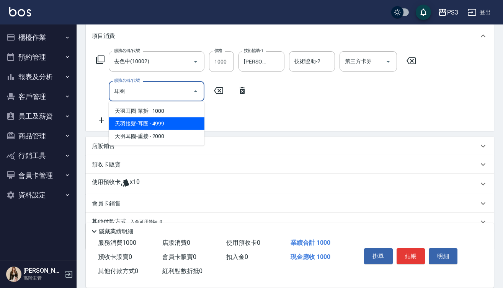
click at [174, 124] on span "天羽接髮-耳圈 - 4999" at bounding box center [157, 124] width 96 height 13
type input "天羽接髮-耳圈(121G-004)"
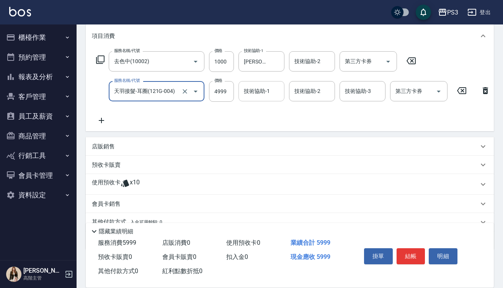
click at [264, 96] on input "技術協助-1" at bounding box center [261, 91] width 39 height 13
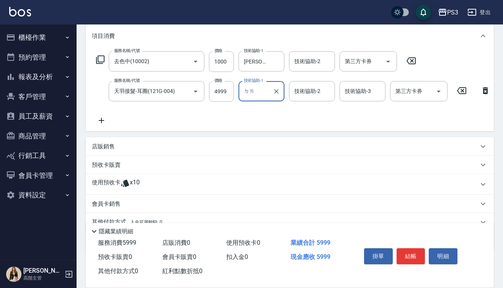
type input "ㄉ"
type input "[PERSON_NAME]-29"
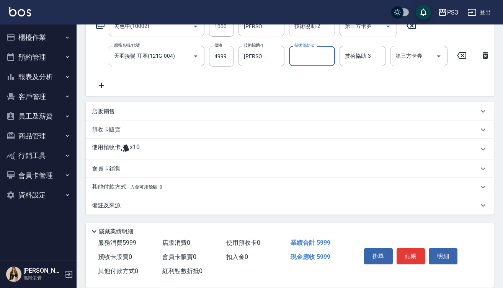
scroll to position [146, 0]
click at [159, 106] on div "店販銷售" at bounding box center [290, 111] width 408 height 18
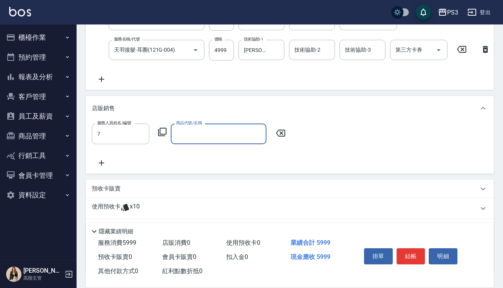
type input "Lisa-7"
type input "s"
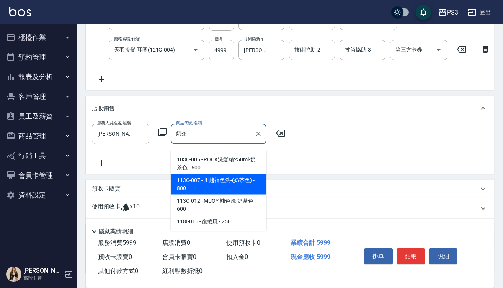
type input "川越補色洗-(奶茶色)"
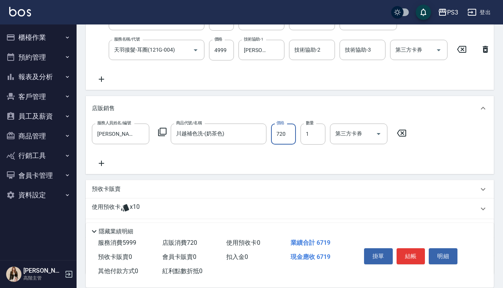
type input "720"
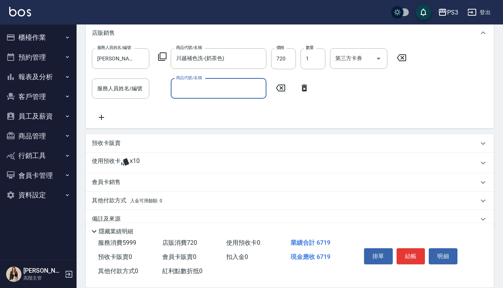
scroll to position [221, 0]
click at [108, 206] on p "其他付款方式 入金可用餘額: 0" at bounding box center [127, 201] width 70 height 8
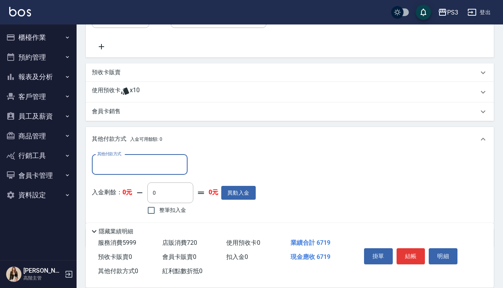
scroll to position [298, 0]
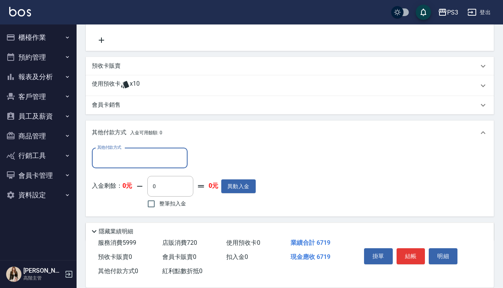
click at [143, 165] on input "其他付款方式" at bounding box center [139, 158] width 89 height 13
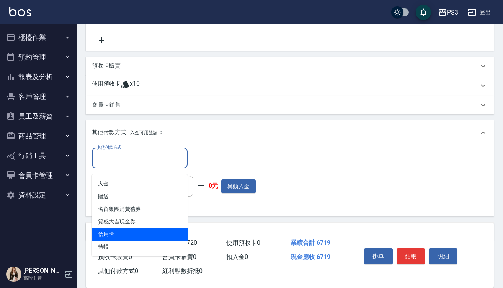
click at [116, 232] on span "信用卡" at bounding box center [140, 234] width 96 height 13
type input "信用卡"
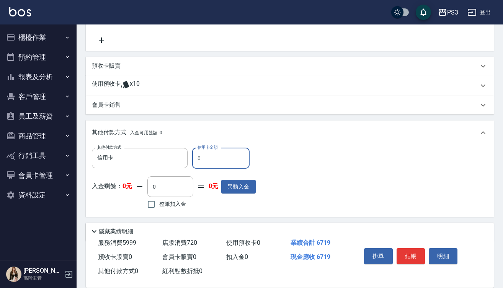
click at [197, 165] on input "0" at bounding box center [220, 158] width 57 height 21
type input "2999"
click at [416, 253] on button "結帳" at bounding box center [411, 257] width 29 height 16
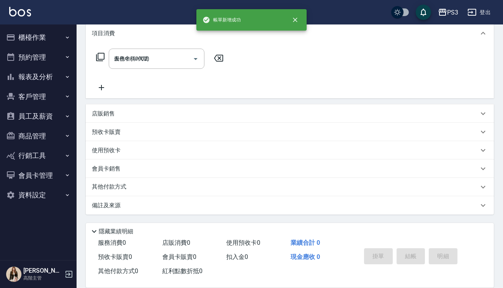
type input "2025/09/13 20:25"
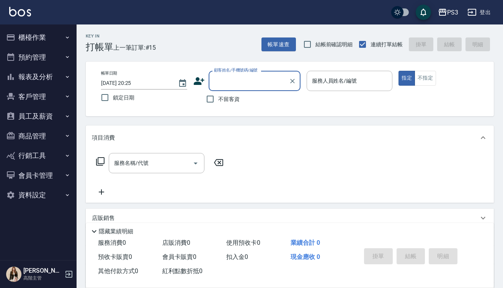
click at [25, 39] on button "櫃檯作業" at bounding box center [38, 38] width 70 height 20
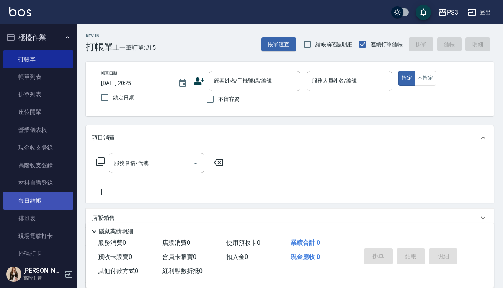
click at [46, 195] on link "每日結帳" at bounding box center [38, 201] width 70 height 18
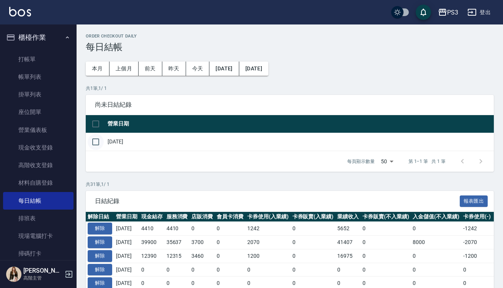
click at [98, 142] on input "checkbox" at bounding box center [96, 142] width 16 height 16
checkbox input "true"
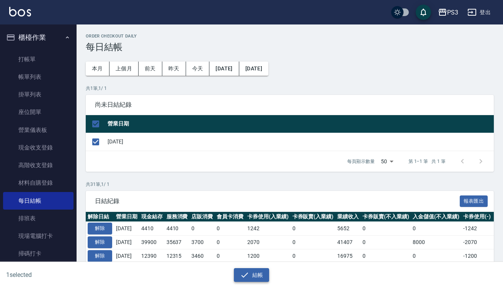
click at [253, 275] on button "結帳" at bounding box center [252, 276] width 36 height 14
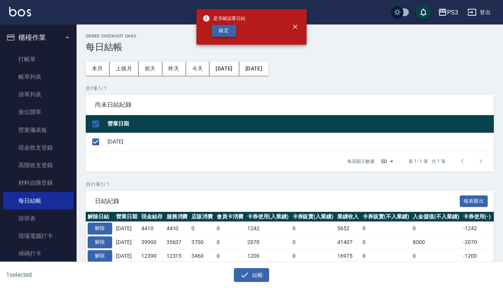
click at [225, 31] on button "確定" at bounding box center [224, 31] width 25 height 12
checkbox input "false"
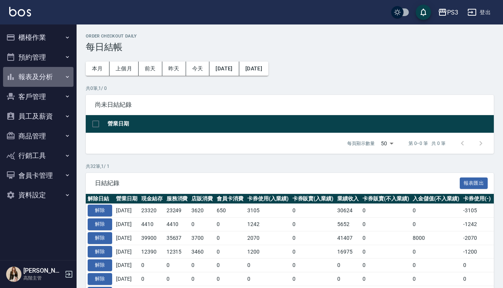
click at [56, 79] on button "報表及分析" at bounding box center [38, 77] width 70 height 20
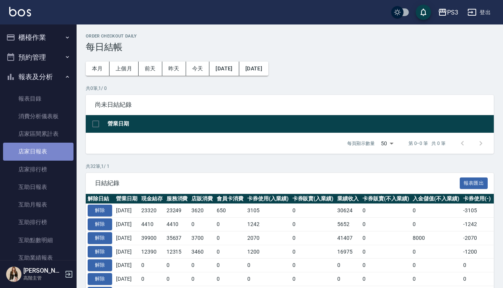
click at [49, 149] on link "店家日報表" at bounding box center [38, 152] width 70 height 18
